Goal: Communication & Community: Answer question/provide support

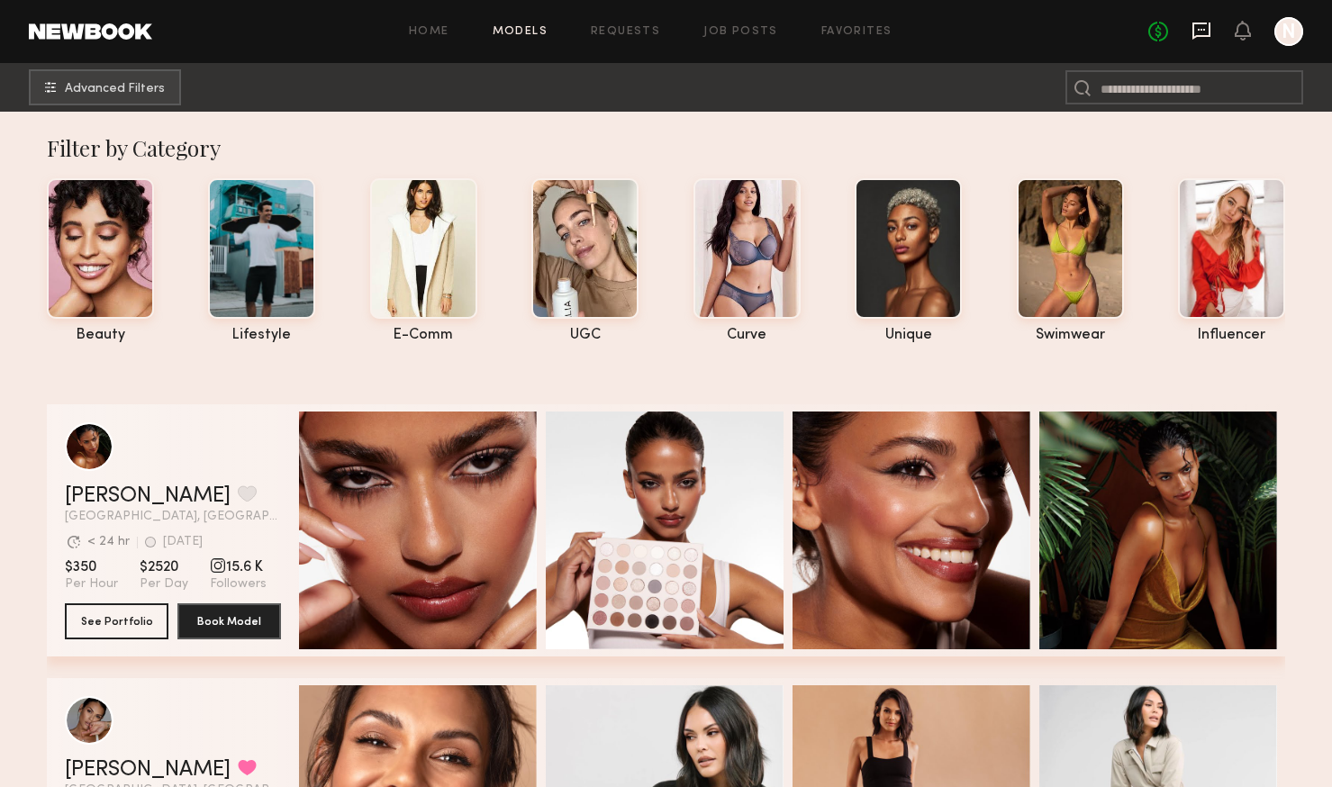
click at [1202, 29] on icon at bounding box center [1201, 30] width 7 height 2
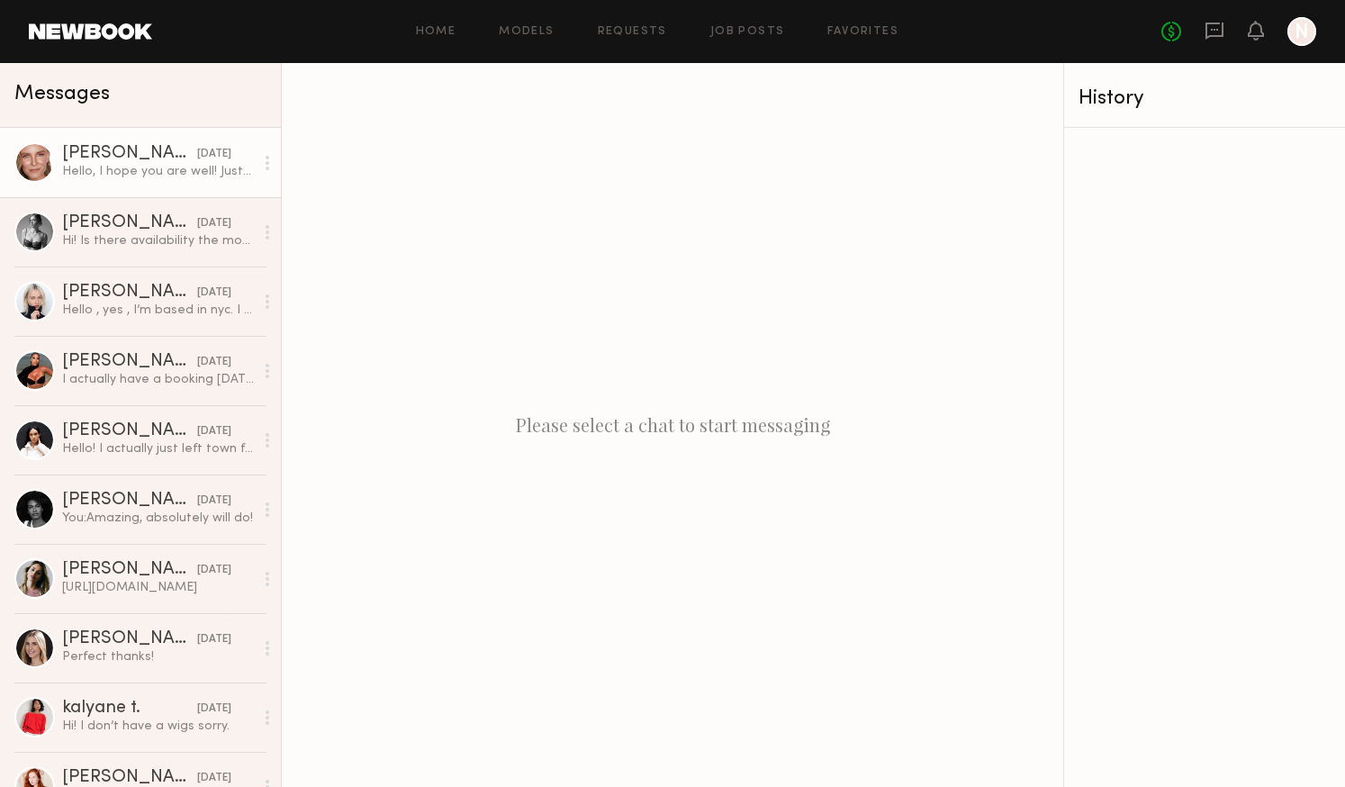
click at [197, 155] on div "[DATE]" at bounding box center [214, 154] width 34 height 17
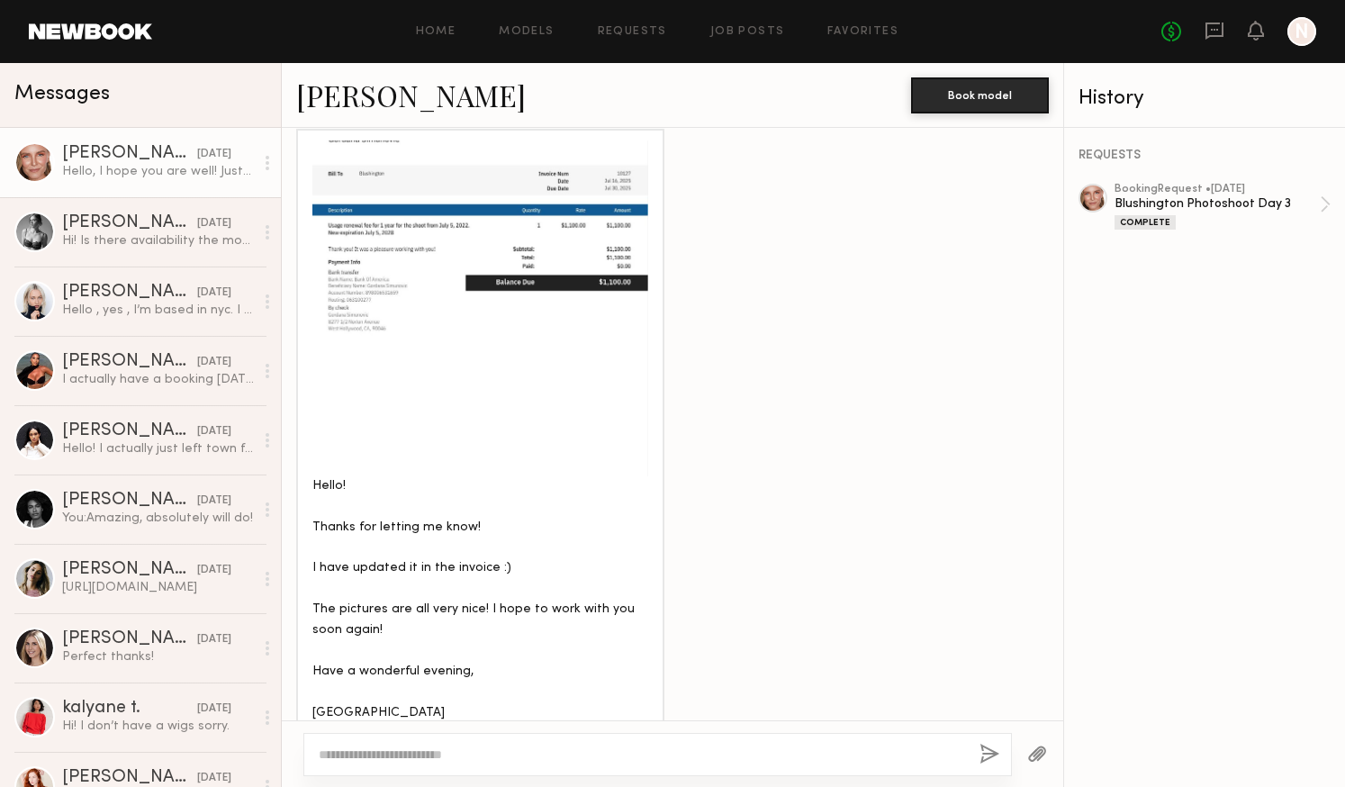
scroll to position [2302, 0]
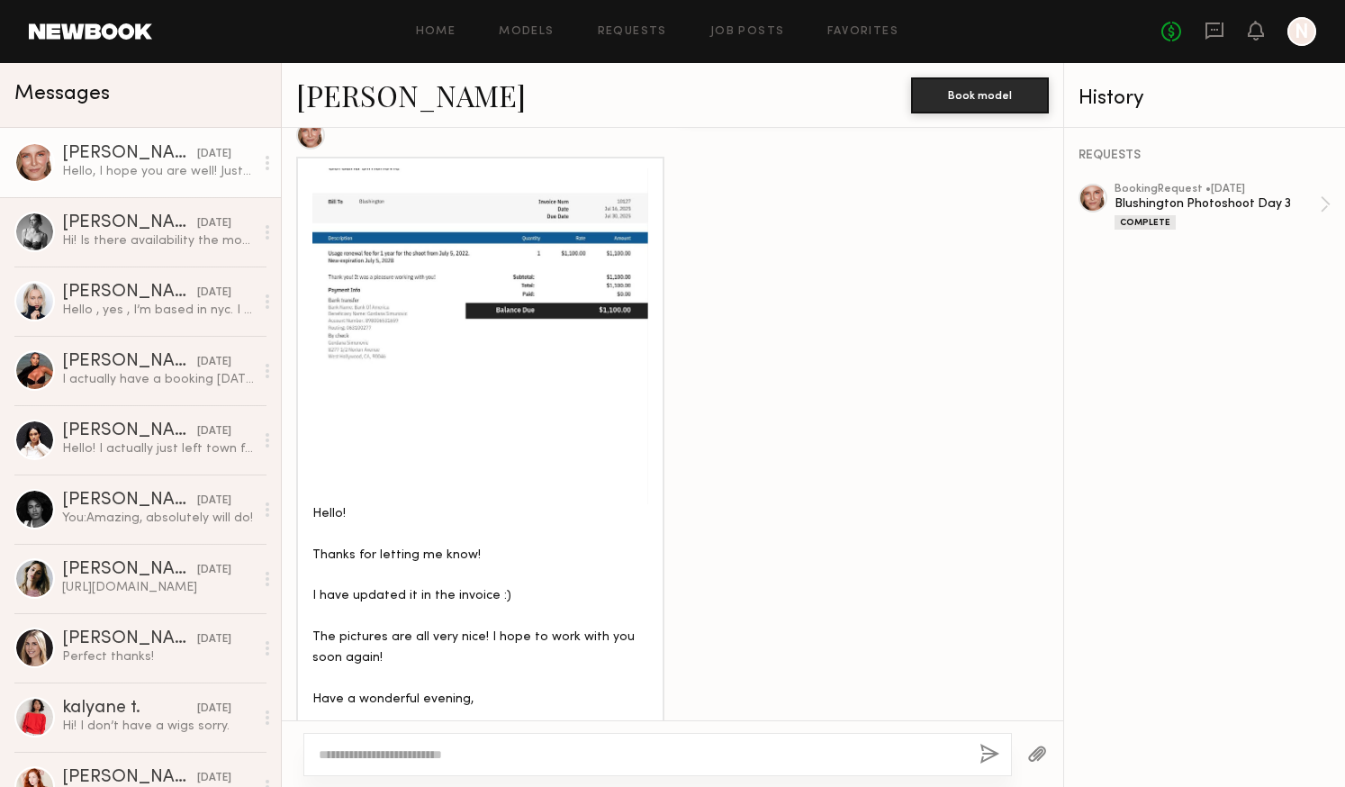
click at [414, 295] on div at bounding box center [480, 336] width 336 height 336
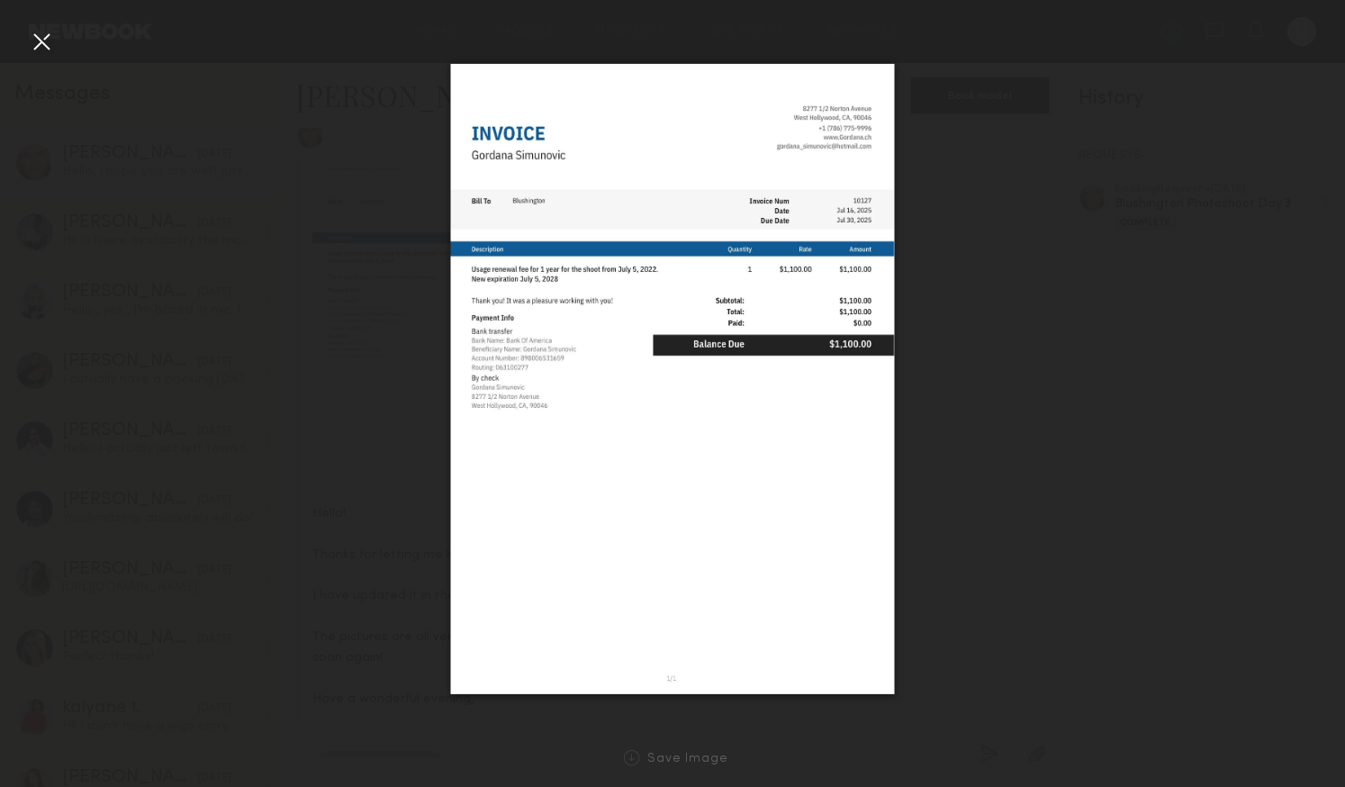
click at [953, 439] on div at bounding box center [672, 379] width 1345 height 701
click at [37, 42] on div at bounding box center [41, 41] width 29 height 29
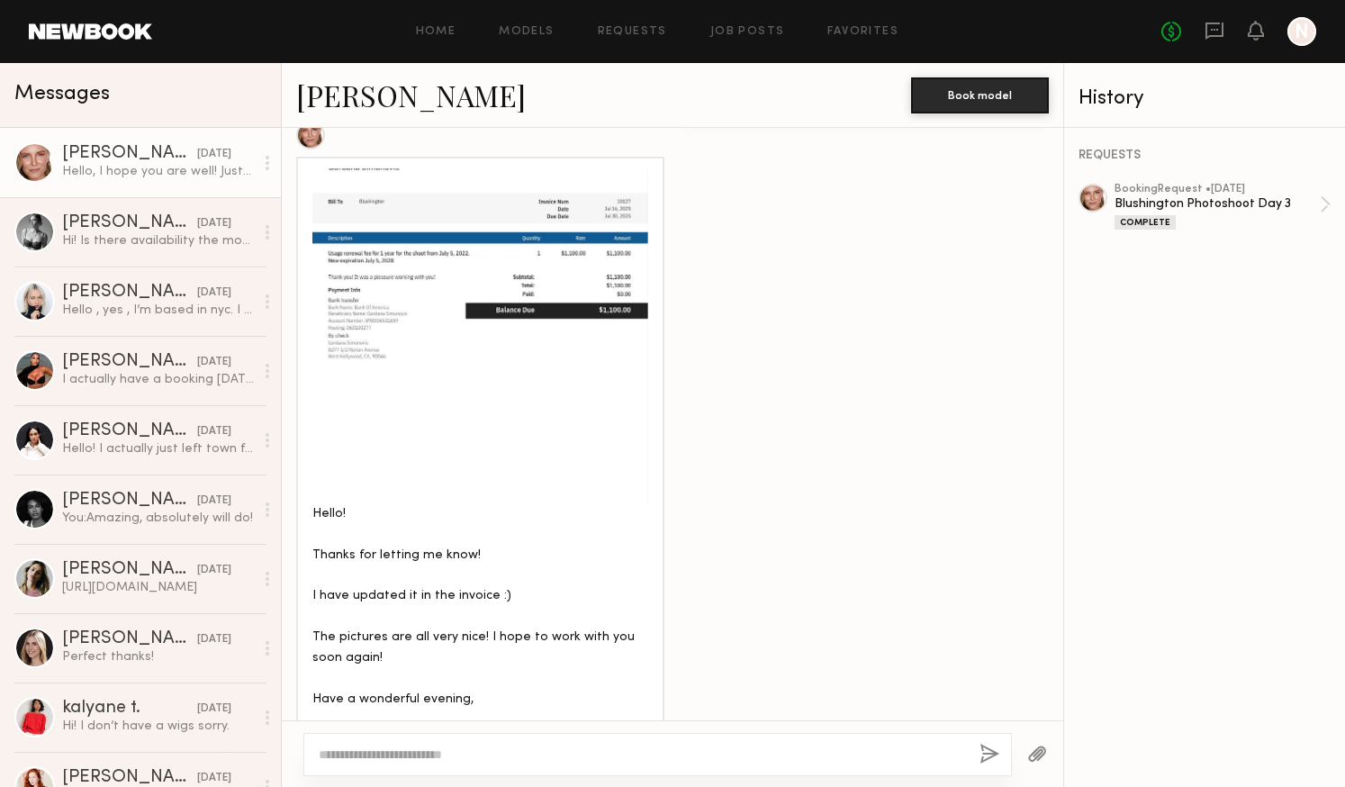
scroll to position [2771, 0]
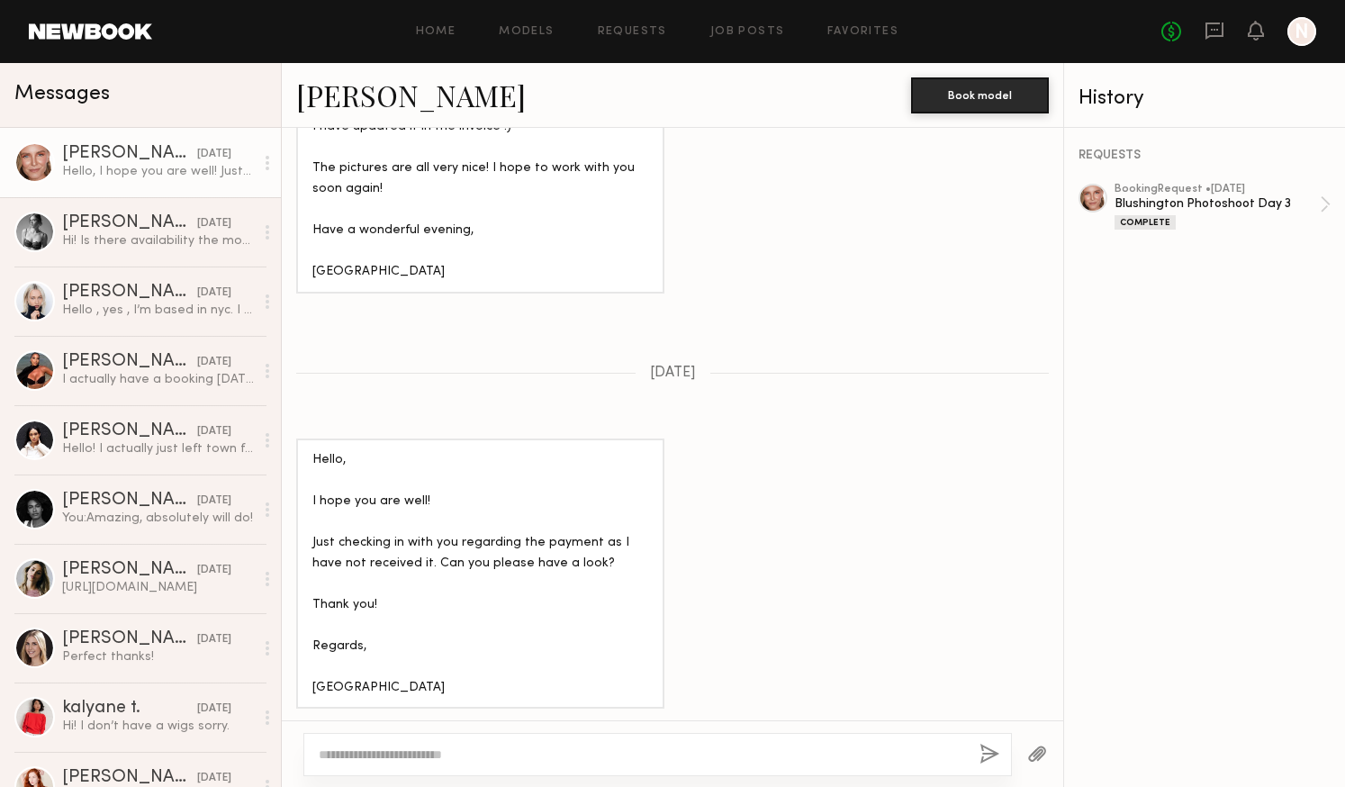
click at [413, 745] on div at bounding box center [657, 754] width 709 height 43
click at [384, 757] on textarea at bounding box center [642, 755] width 646 height 18
type textarea "**********"
click at [990, 746] on button "button" at bounding box center [990, 755] width 20 height 23
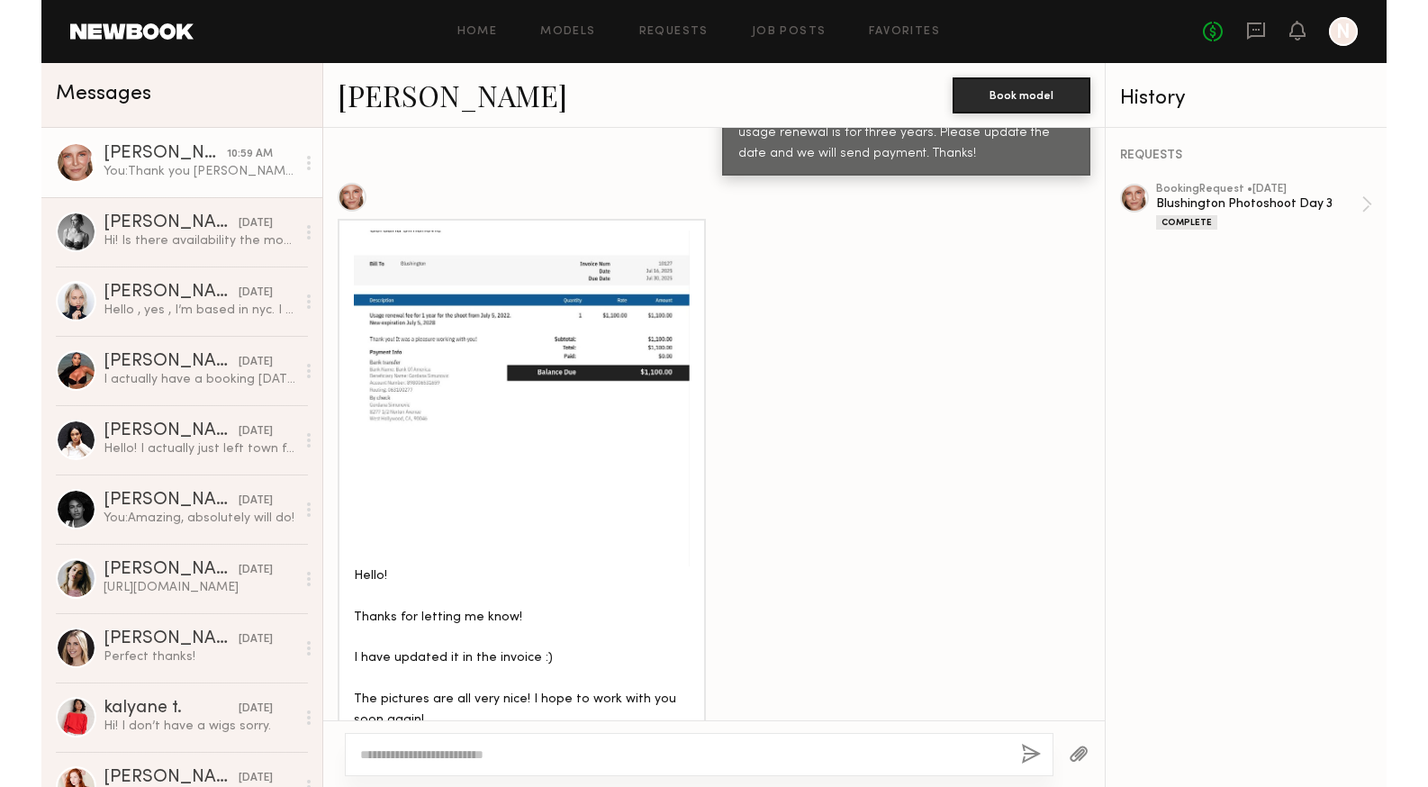
scroll to position [2228, 0]
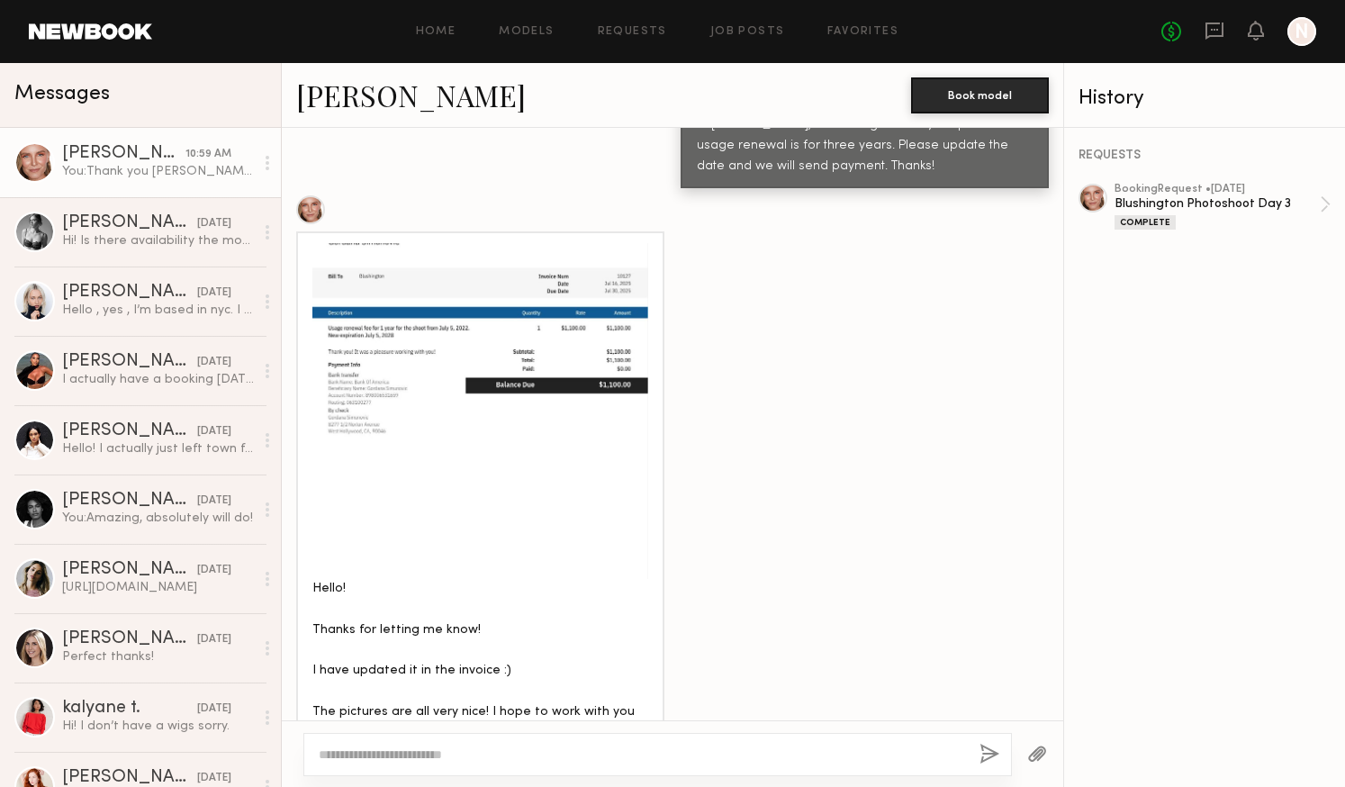
click at [434, 391] on div at bounding box center [480, 411] width 336 height 336
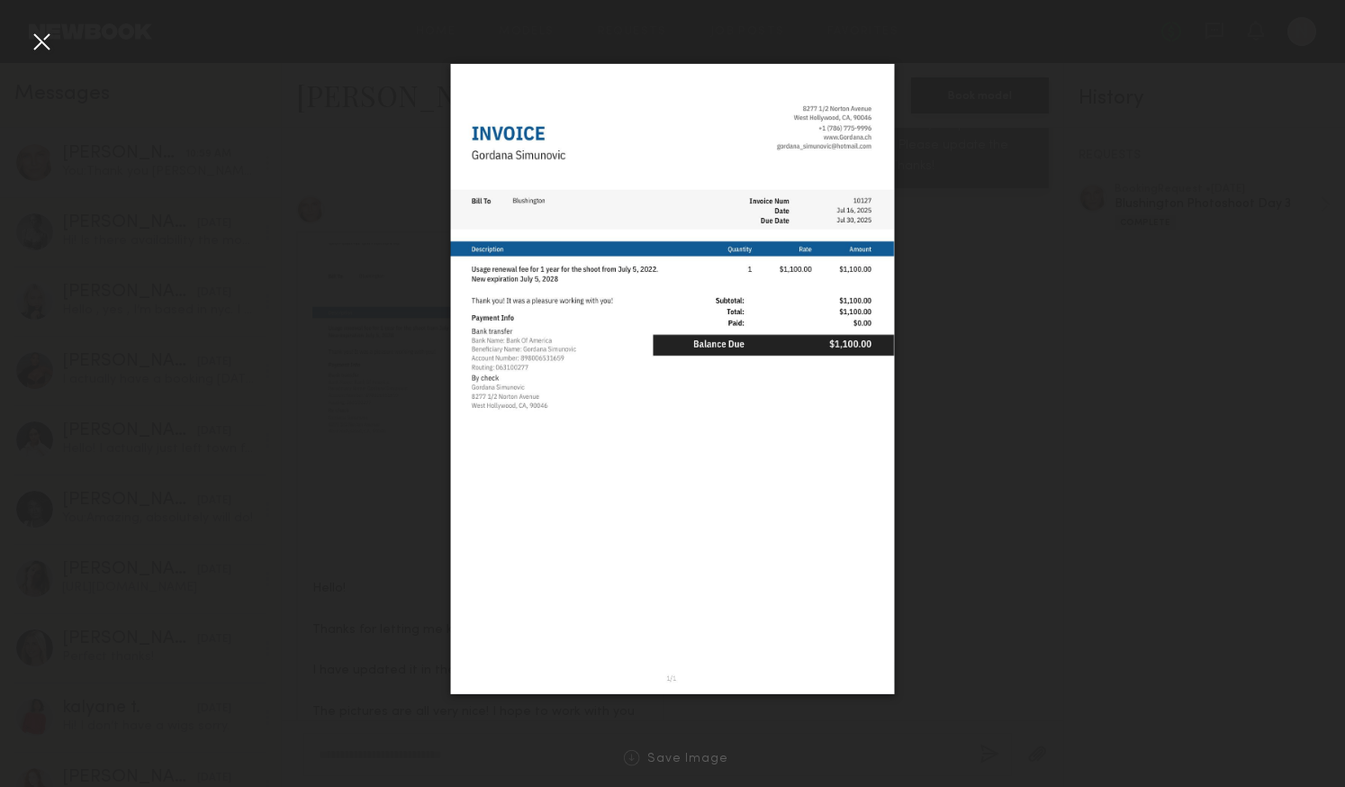
click at [40, 41] on div at bounding box center [41, 41] width 29 height 29
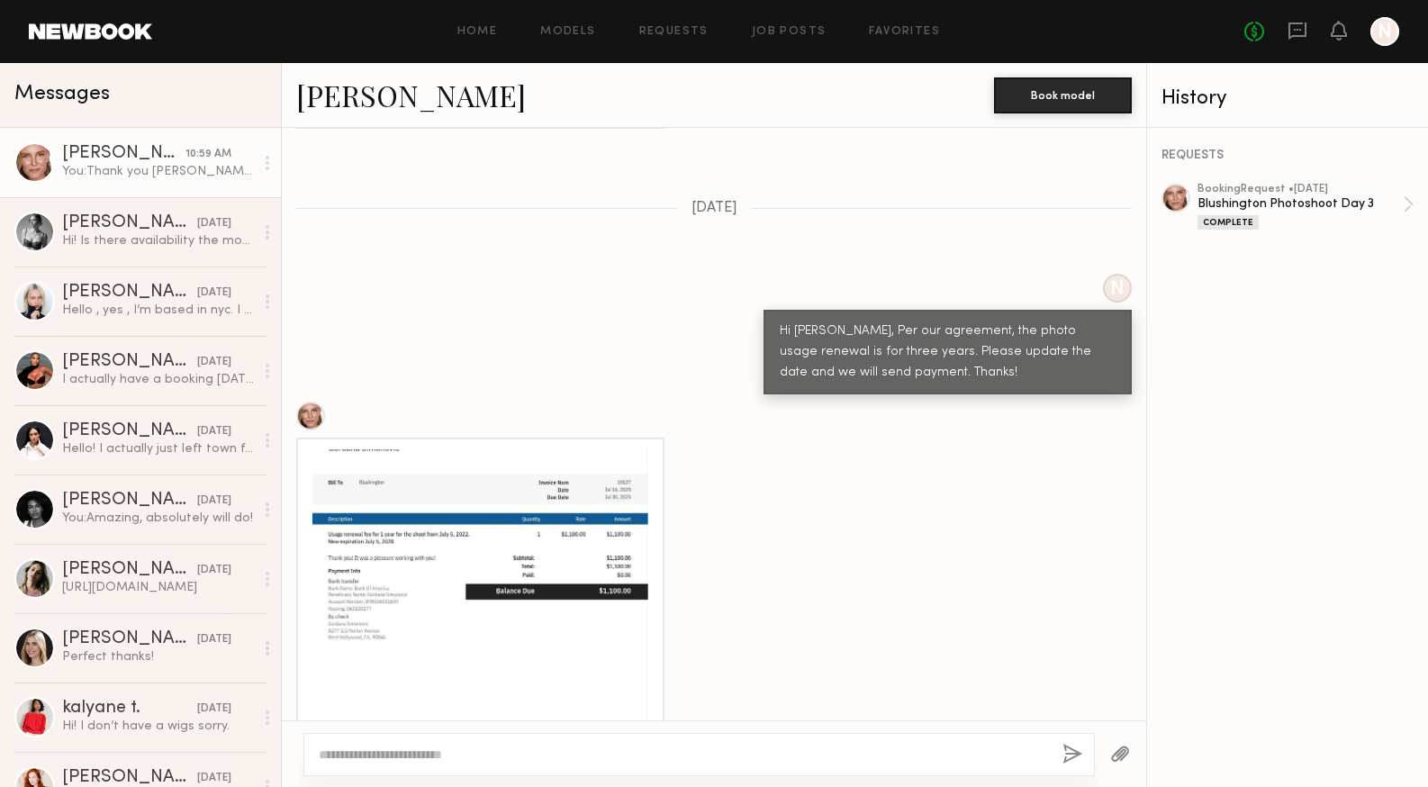
scroll to position [3096, 0]
